Goal: Task Accomplishment & Management: Complete application form

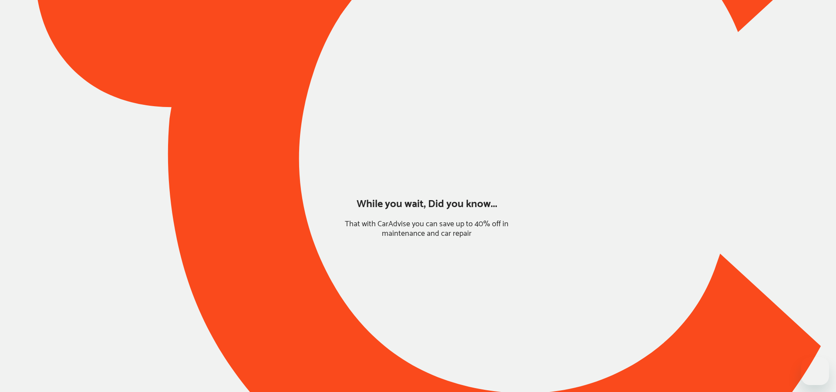
type input "*****"
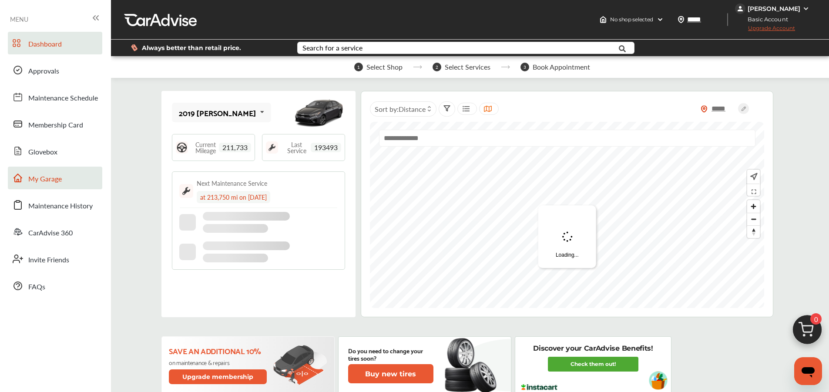
click at [47, 177] on span "My Garage" at bounding box center [45, 179] width 34 height 11
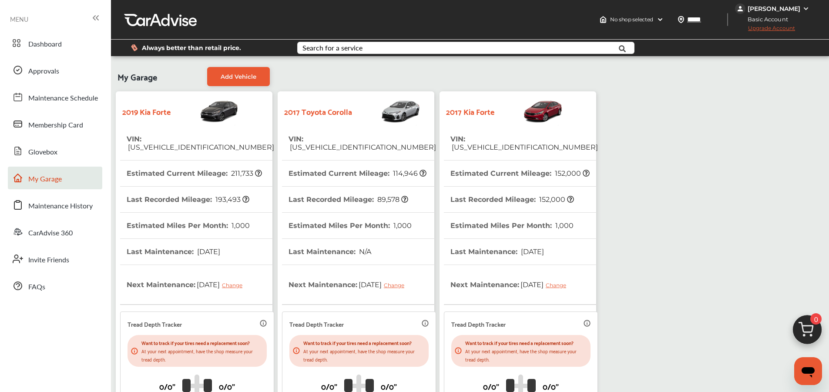
click at [489, 126] on th "VIN : [US_VEHICLE_IDENTIFICATION_NUMBER]" at bounding box center [525, 143] width 148 height 34
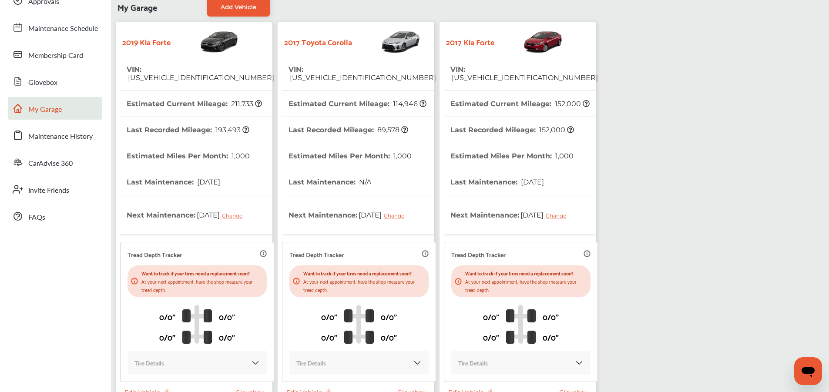
scroll to position [156, 0]
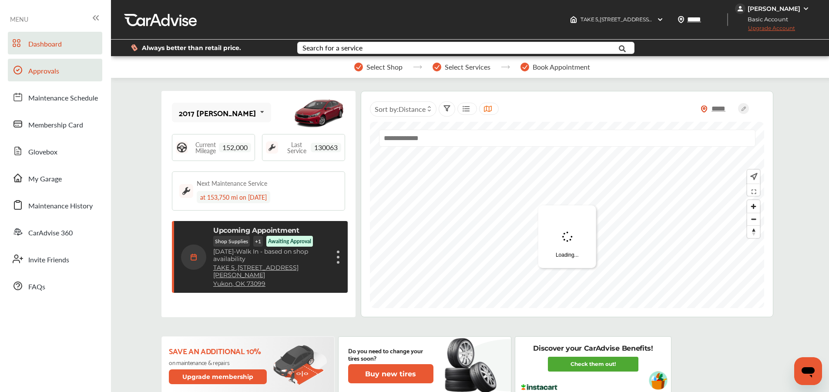
click at [67, 65] on link "Approvals" at bounding box center [55, 70] width 94 height 23
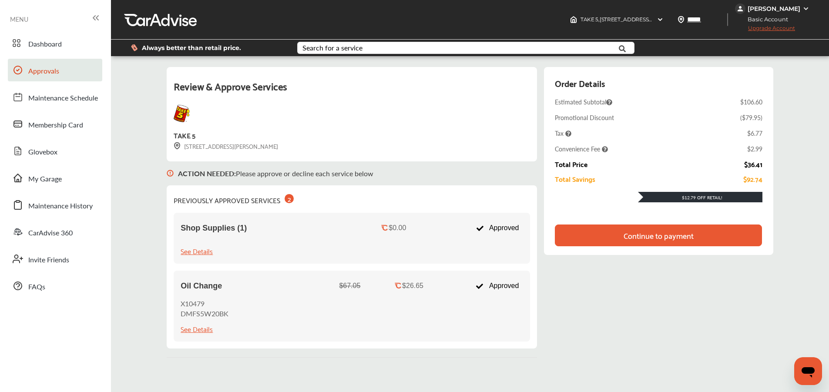
click at [661, 231] on div "Continue to payment" at bounding box center [659, 235] width 70 height 9
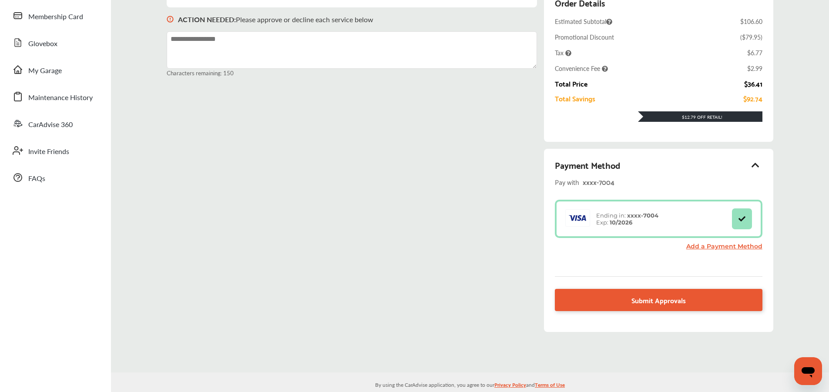
scroll to position [120, 0]
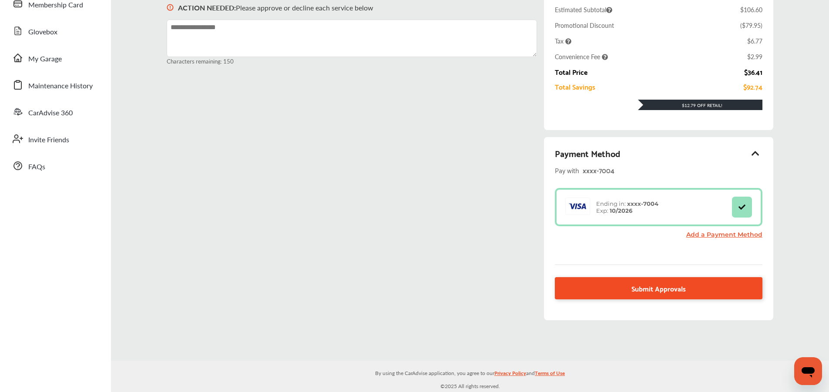
click at [674, 286] on span "Submit Approvals" at bounding box center [659, 289] width 54 height 12
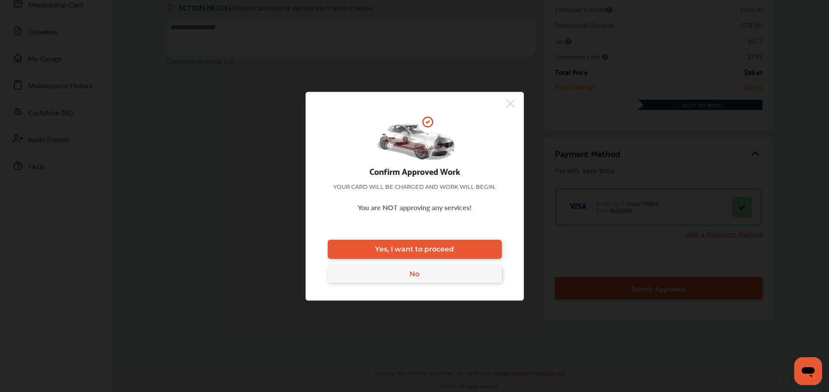
click at [443, 246] on span "Yes, I want to proceed" at bounding box center [414, 249] width 79 height 8
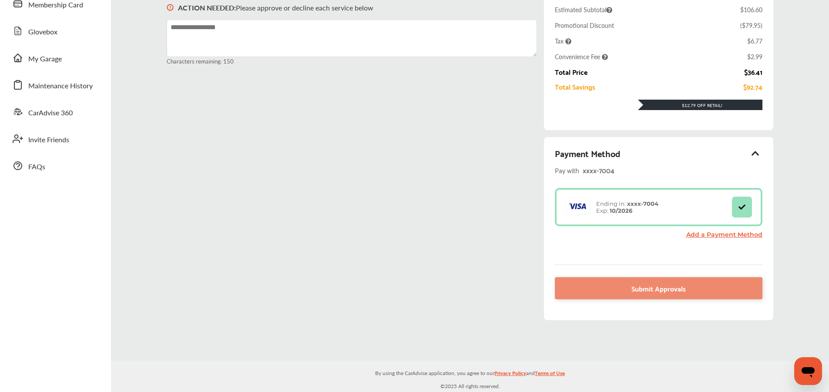
scroll to position [0, 0]
